Goal: Navigation & Orientation: Find specific page/section

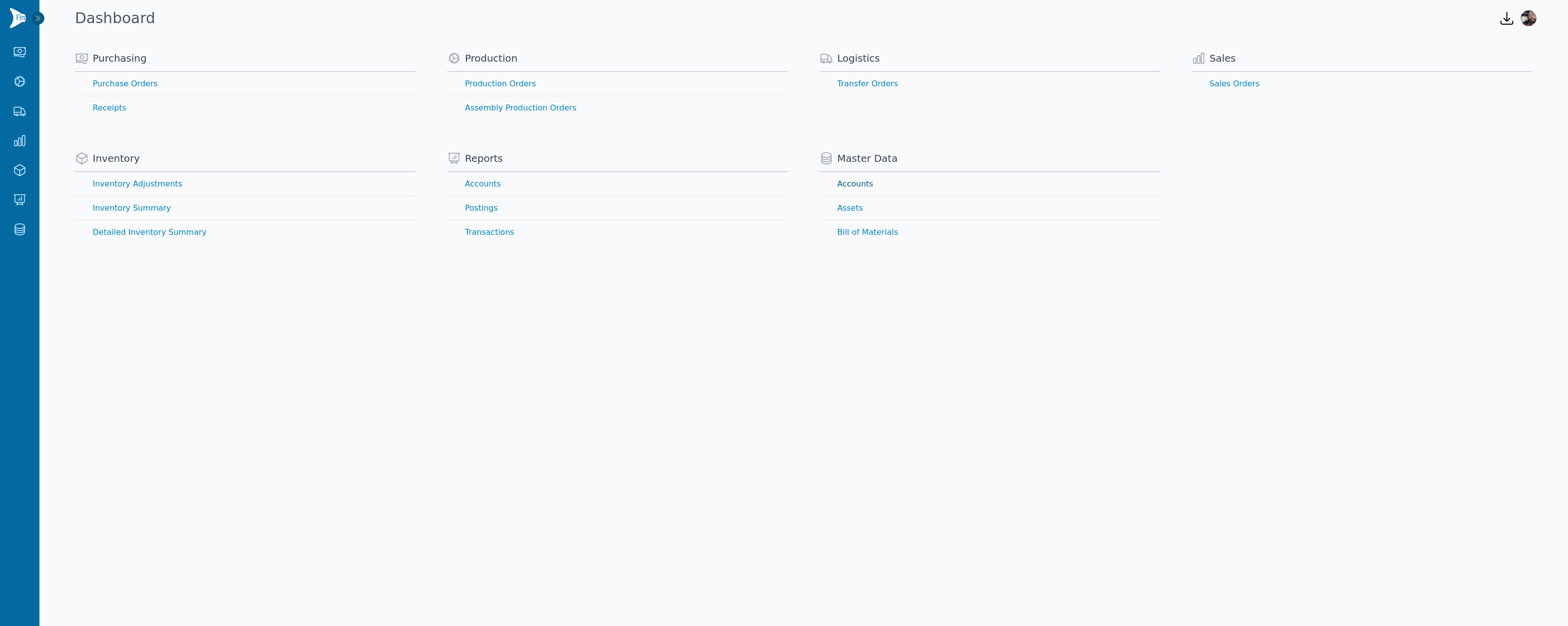
click at [854, 183] on link "Accounts" at bounding box center [990, 184] width 341 height 24
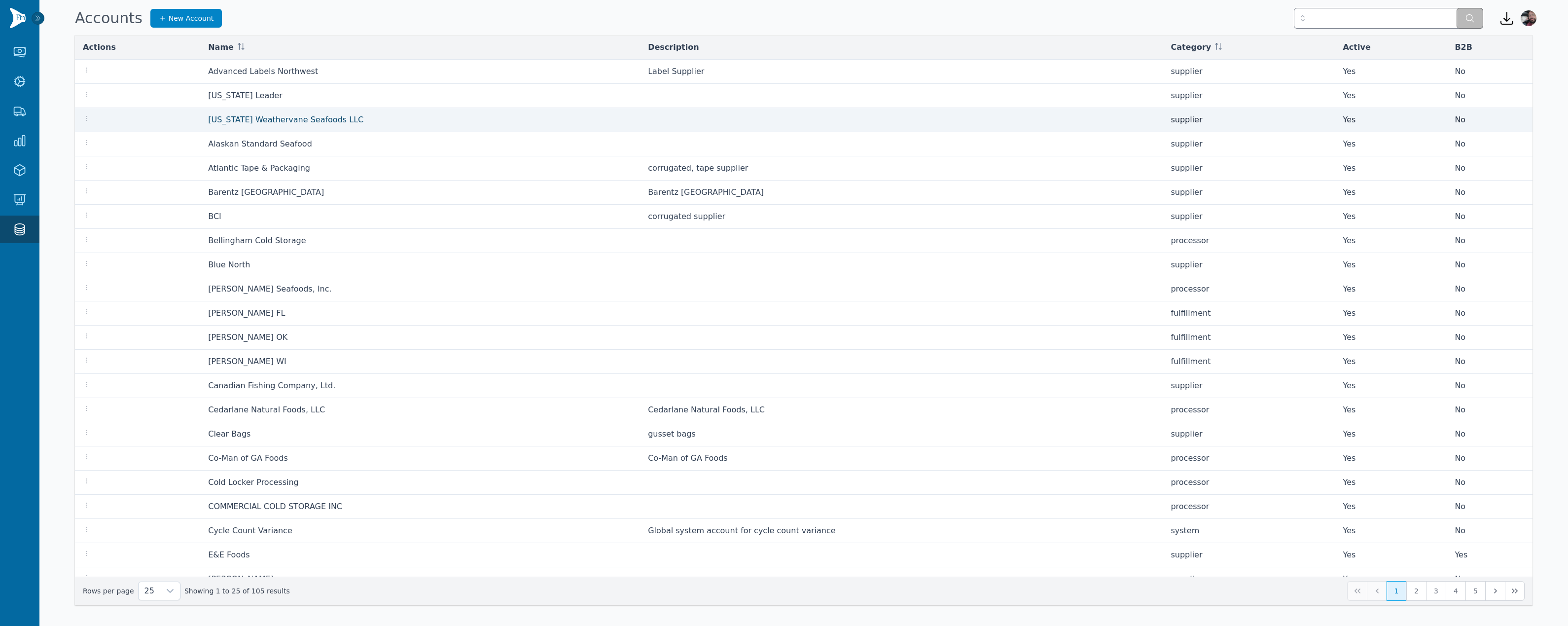
click at [253, 121] on link "[US_STATE] Weathervane Seafoods LLC" at bounding box center [285, 119] width 155 height 9
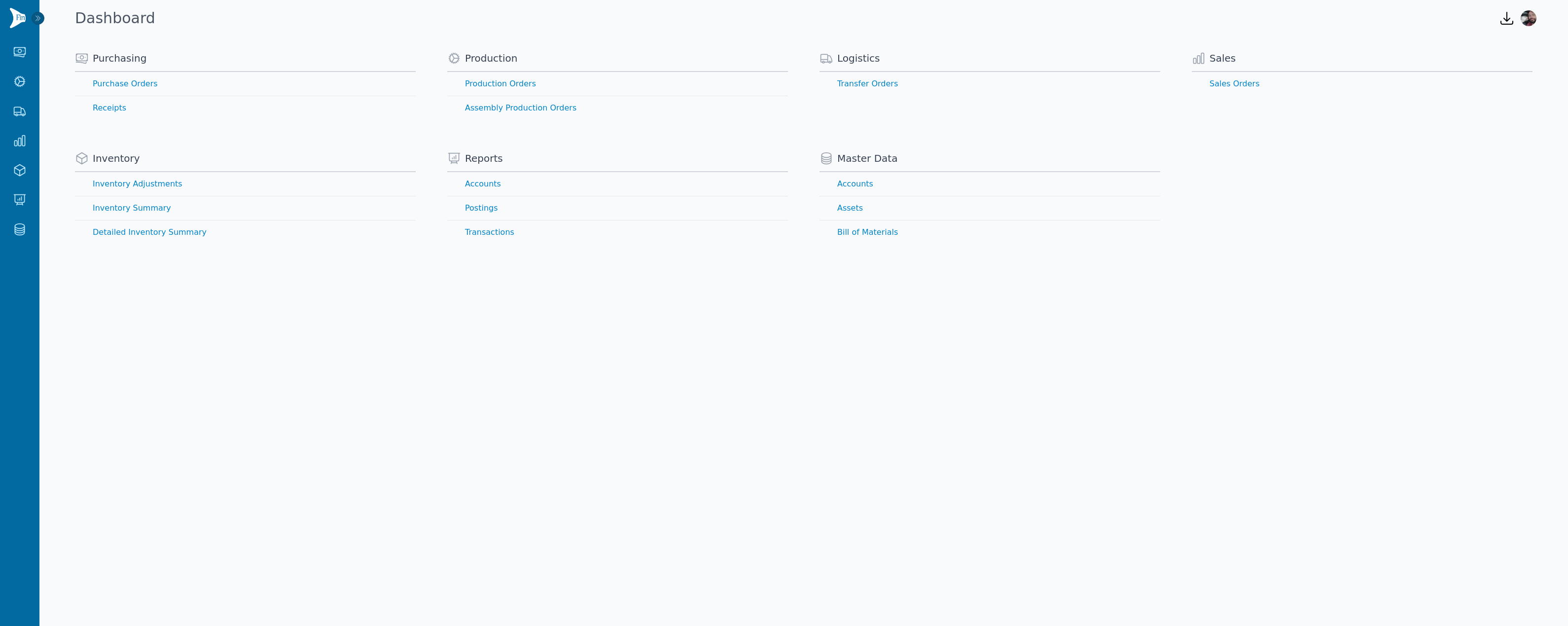
click at [678, 484] on body "Purchasing Purchase Orders Receipts Production Production Orders Assembly Produ…" at bounding box center [784, 313] width 1568 height 626
click at [147, 234] on link "Detailed Inventory Summary" at bounding box center [245, 232] width 341 height 24
click at [139, 203] on link "Inventory Summary" at bounding box center [245, 208] width 341 height 24
